Goal: Register for event/course

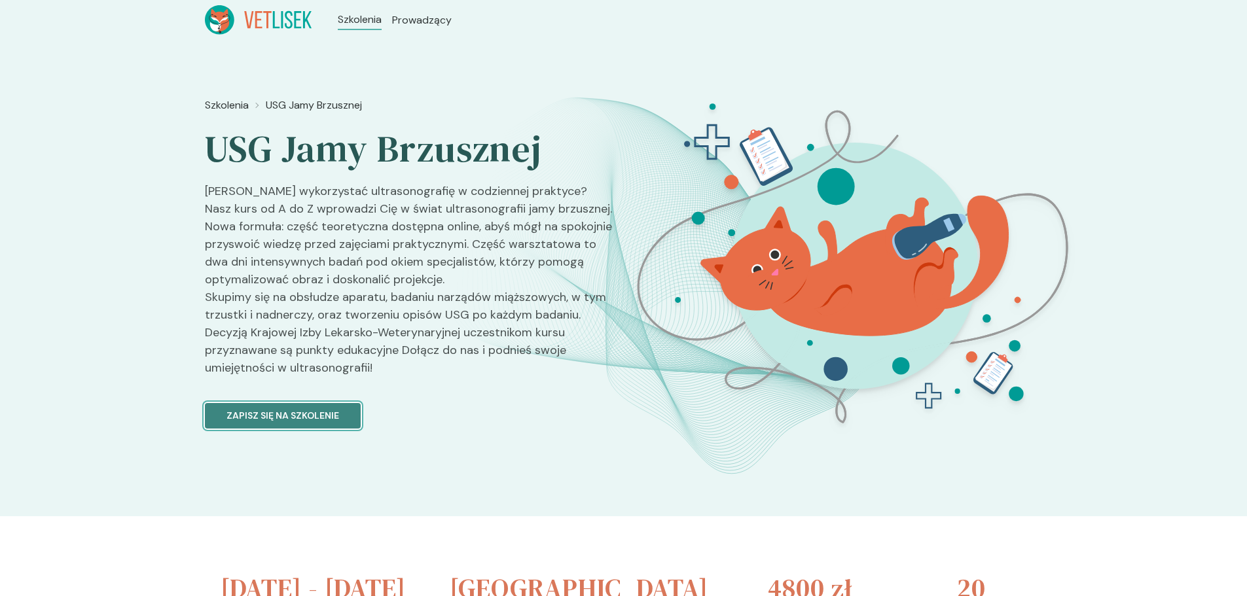
click at [302, 413] on p "Zapisz się na szkolenie" at bounding box center [282, 416] width 113 height 14
click at [367, 19] on span "Szkolenia" at bounding box center [362, 20] width 48 height 16
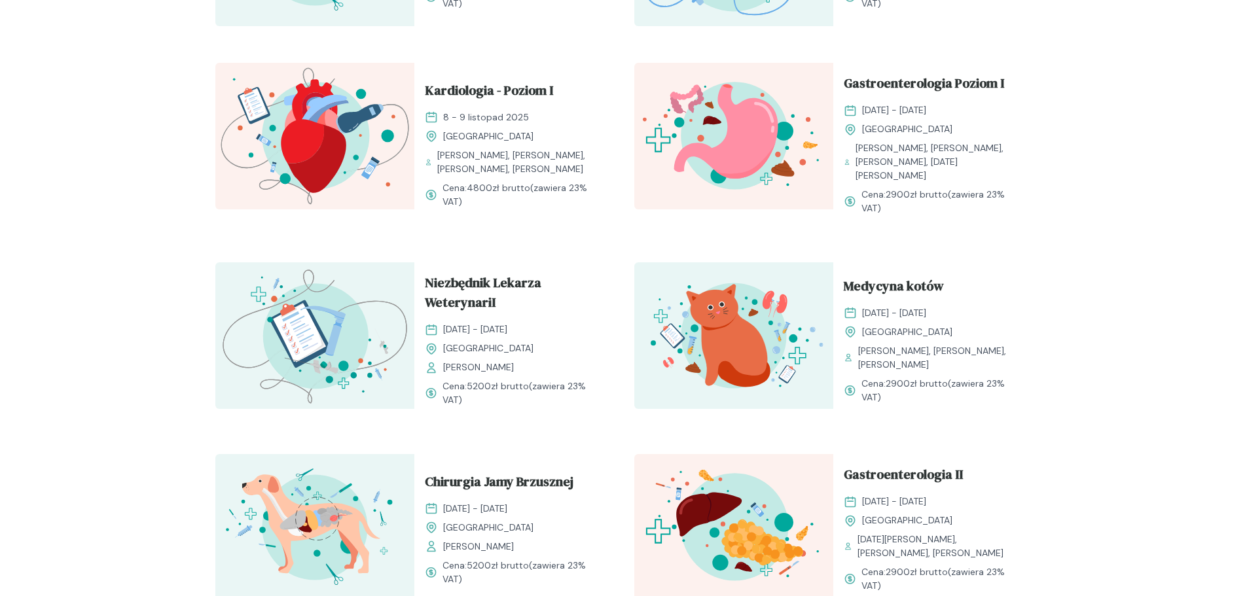
scroll to position [982, 0]
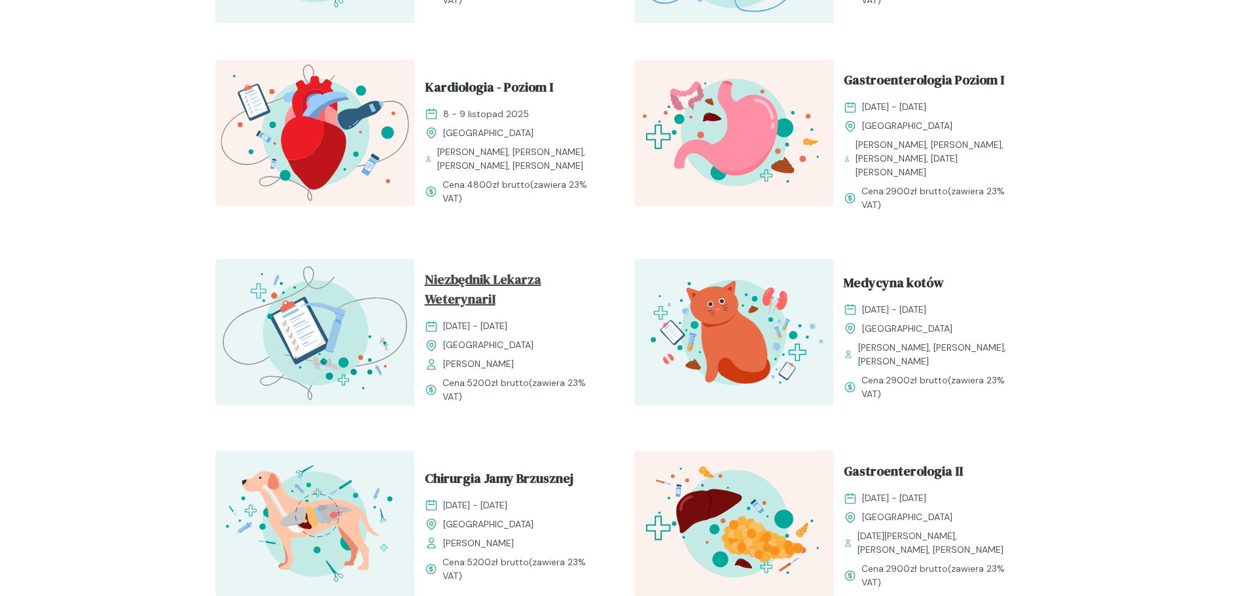
click at [455, 277] on span "Niezbędnik Lekarza WeterynariI" at bounding box center [514, 292] width 178 height 45
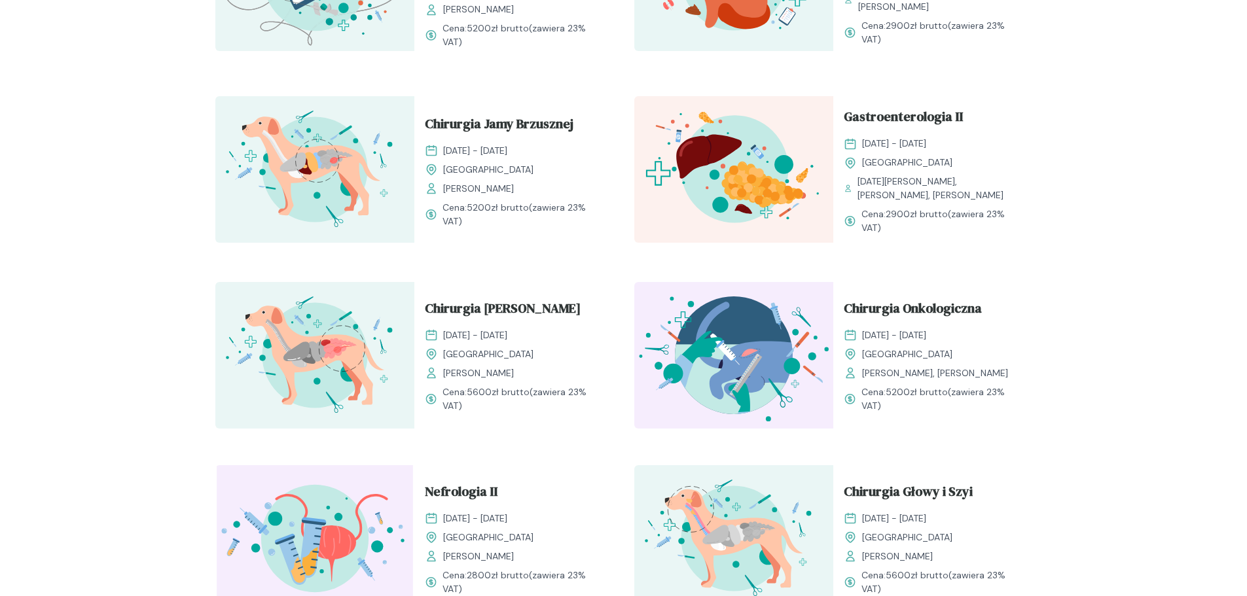
scroll to position [1309, 0]
